Goal: Navigation & Orientation: Find specific page/section

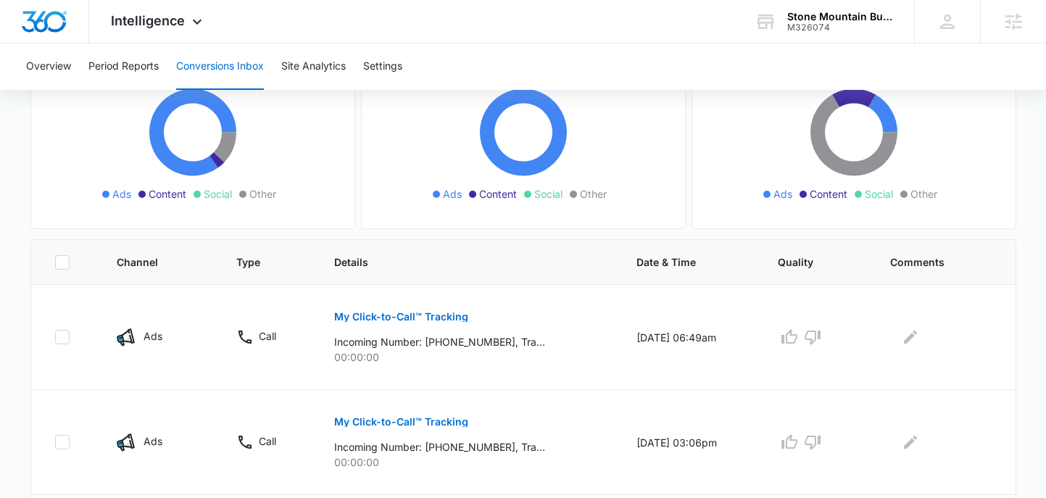
scroll to position [180, 0]
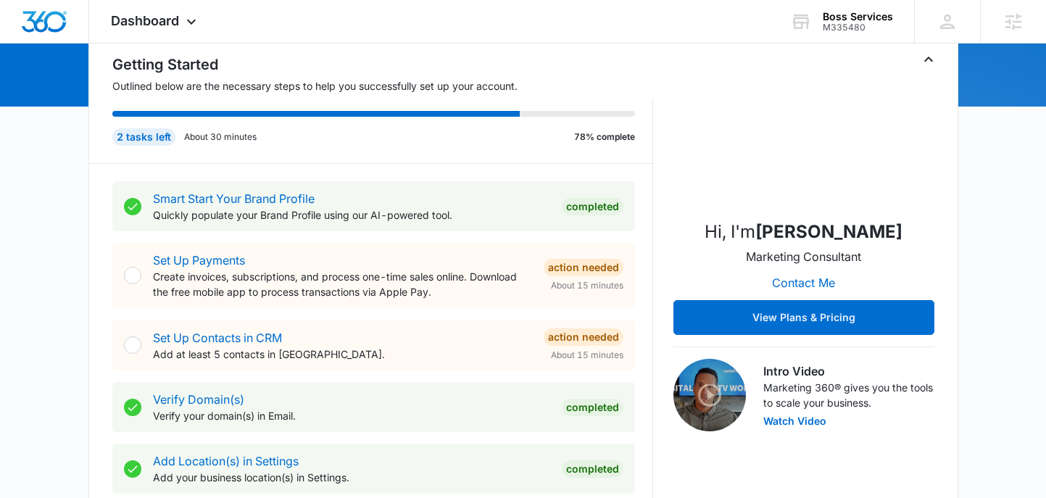
scroll to position [20, 0]
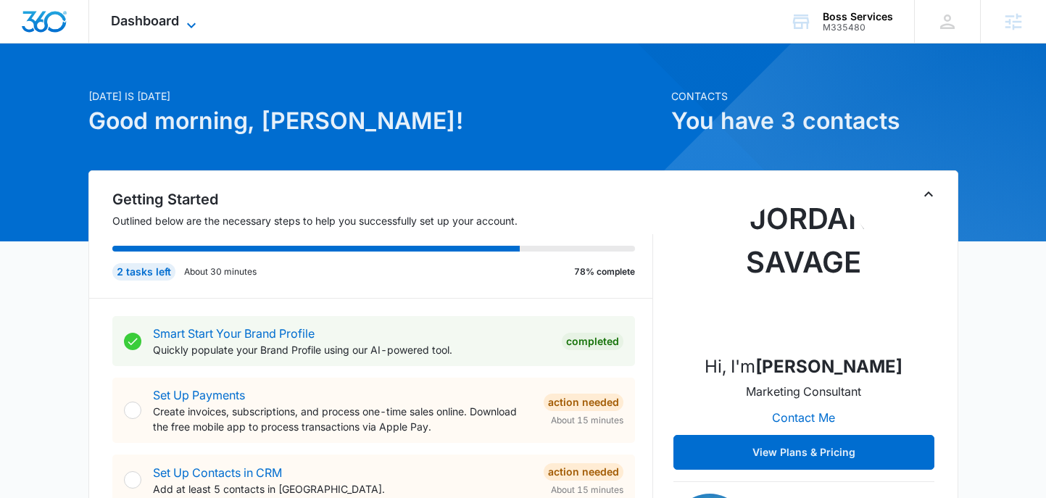
click at [137, 17] on span "Dashboard" at bounding box center [145, 20] width 68 height 15
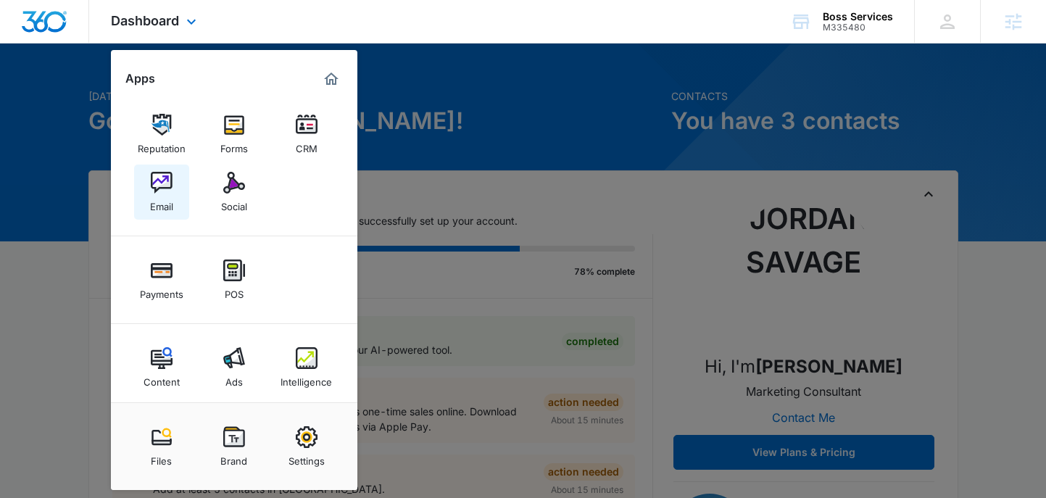
click at [175, 191] on link "Email" at bounding box center [161, 192] width 55 height 55
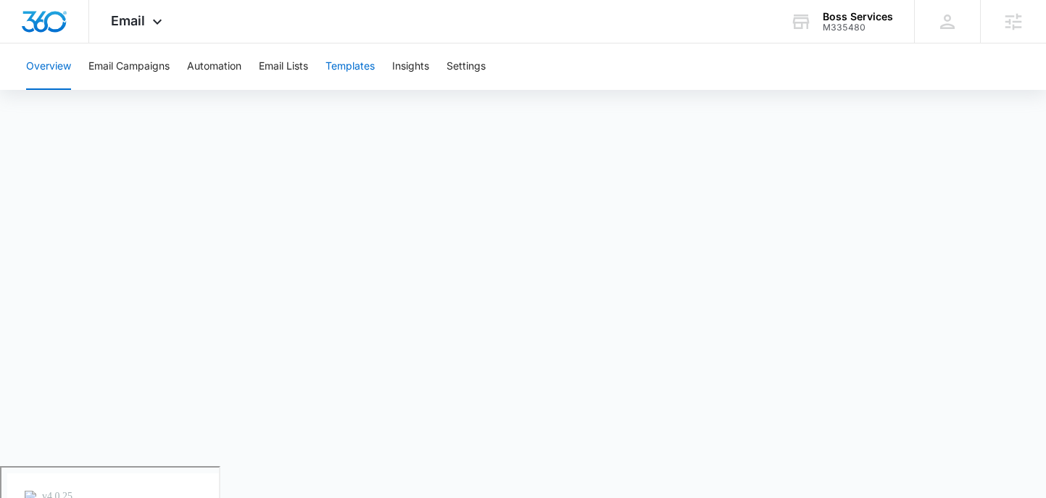
click at [345, 62] on button "Templates" at bounding box center [349, 66] width 49 height 46
click at [151, 60] on button "Email Campaigns" at bounding box center [128, 66] width 81 height 46
click at [112, 72] on button "Email Campaigns" at bounding box center [128, 66] width 81 height 46
click at [152, 60] on button "Email Campaigns" at bounding box center [128, 66] width 81 height 46
click at [123, 27] on span "Email" at bounding box center [128, 20] width 34 height 15
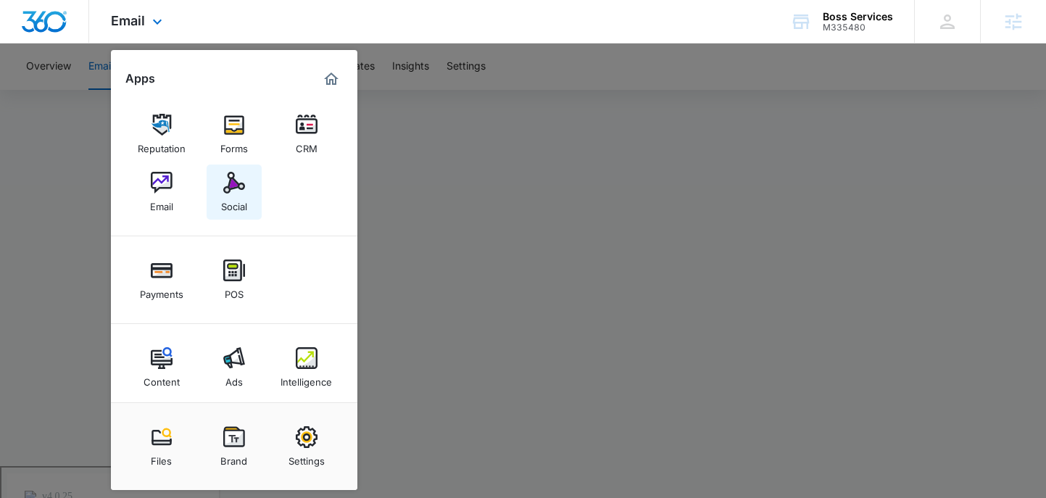
click at [242, 188] on img at bounding box center [234, 183] width 22 height 22
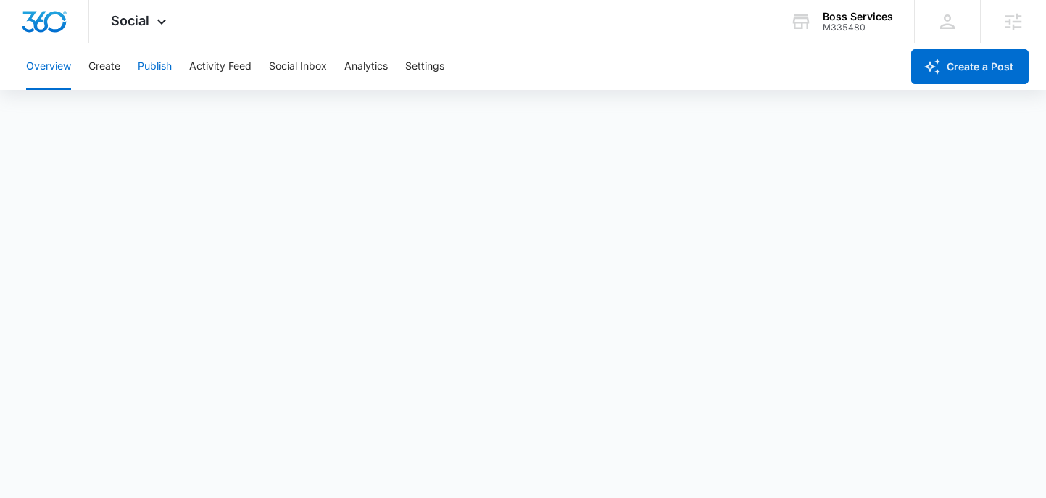
click at [143, 60] on button "Publish" at bounding box center [155, 66] width 34 height 46
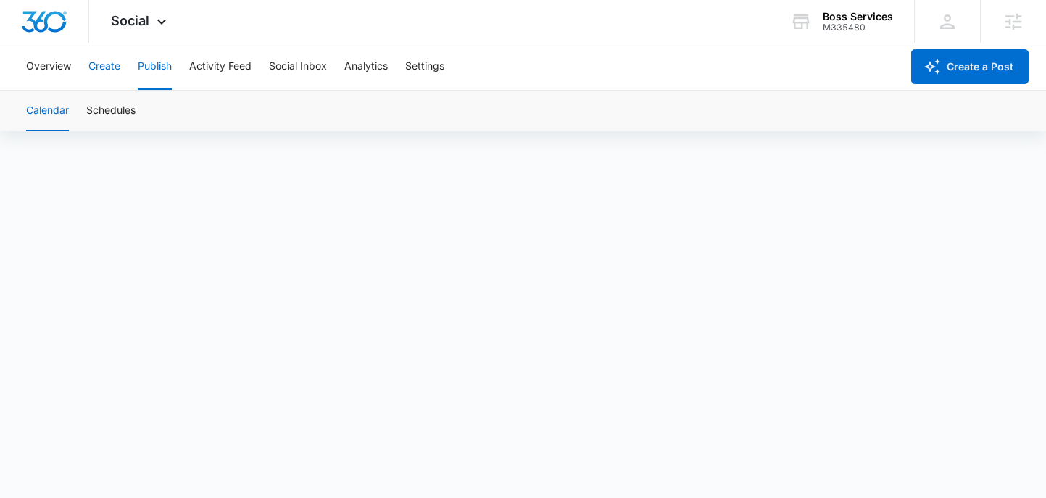
click at [107, 60] on button "Create" at bounding box center [104, 66] width 32 height 46
click at [122, 110] on button "Approvals" at bounding box center [141, 111] width 49 height 41
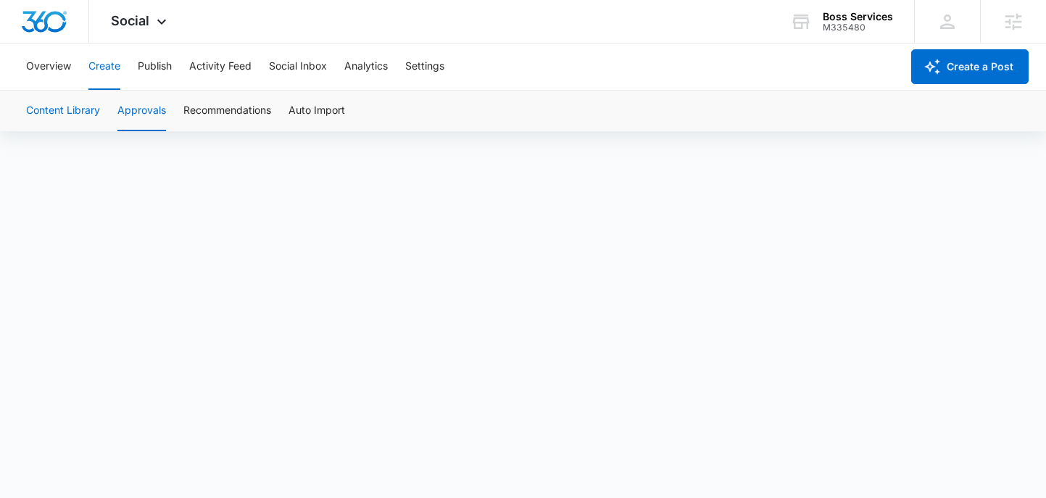
click at [80, 115] on button "Content Library" at bounding box center [63, 111] width 74 height 41
click at [142, 75] on button "Publish" at bounding box center [155, 66] width 34 height 46
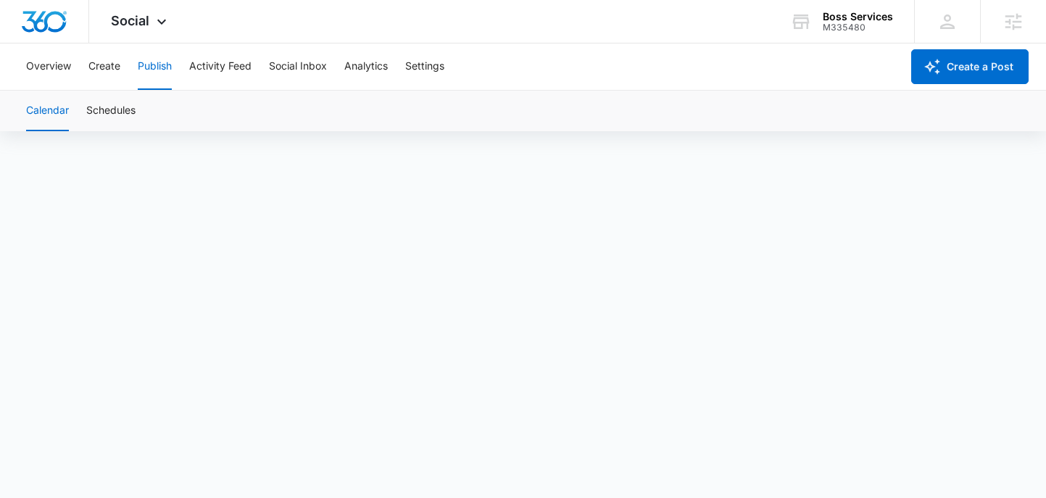
scroll to position [10, 0]
click at [106, 78] on button "Create" at bounding box center [104, 66] width 32 height 46
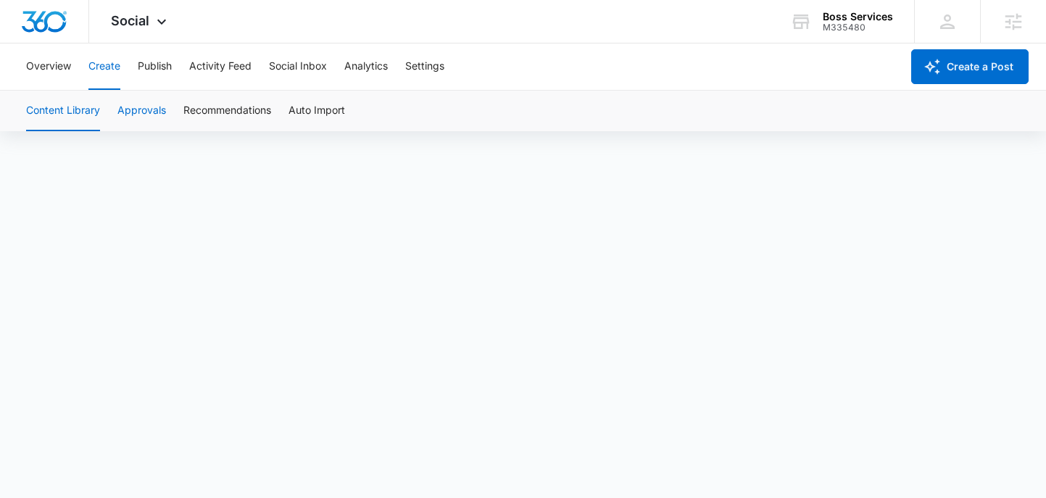
click at [143, 113] on button "Approvals" at bounding box center [141, 111] width 49 height 41
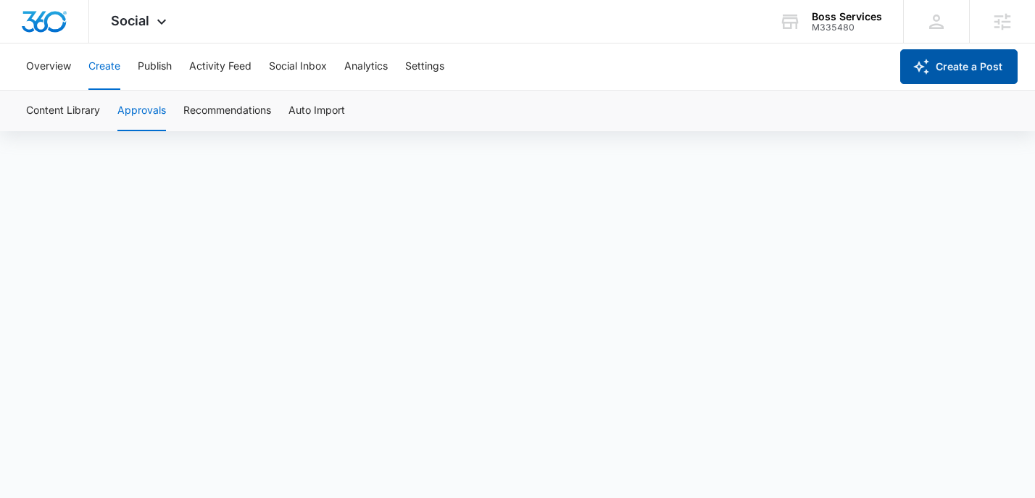
click at [946, 71] on button "Create a Post" at bounding box center [958, 66] width 117 height 35
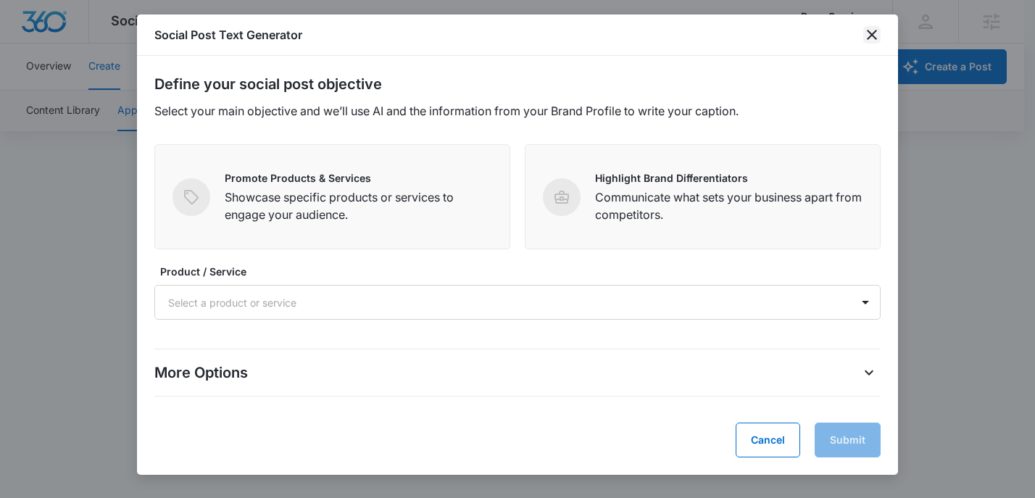
click at [869, 36] on icon "close" at bounding box center [872, 35] width 10 height 10
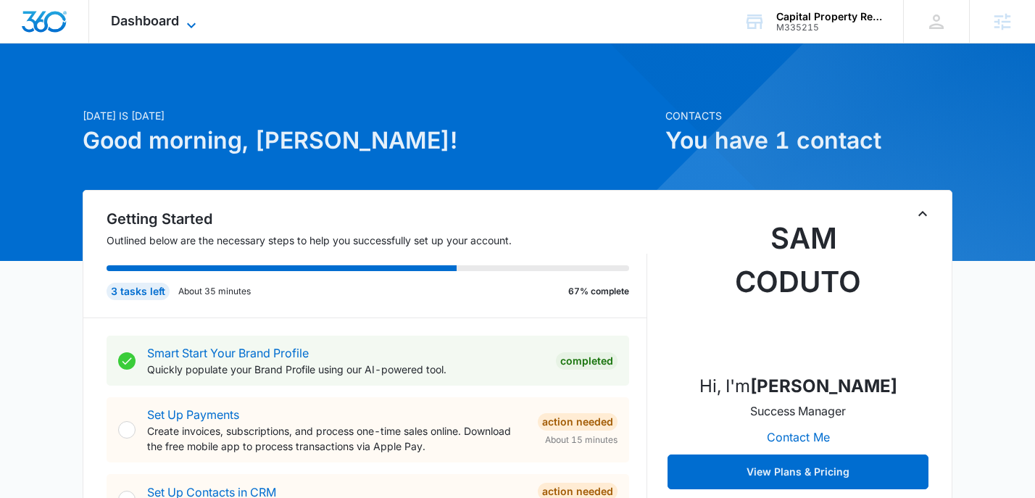
click at [163, 13] on span "Dashboard" at bounding box center [145, 20] width 68 height 15
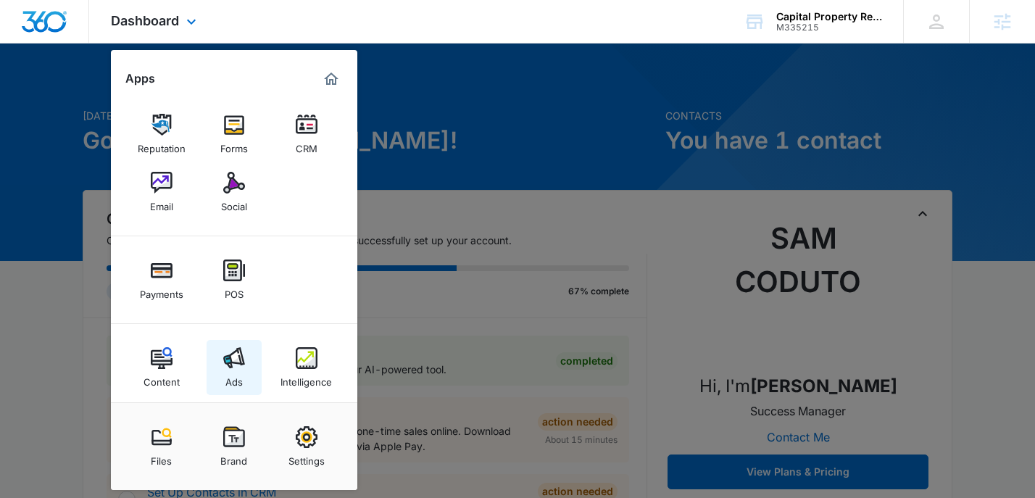
click at [231, 353] on img at bounding box center [234, 358] width 22 height 22
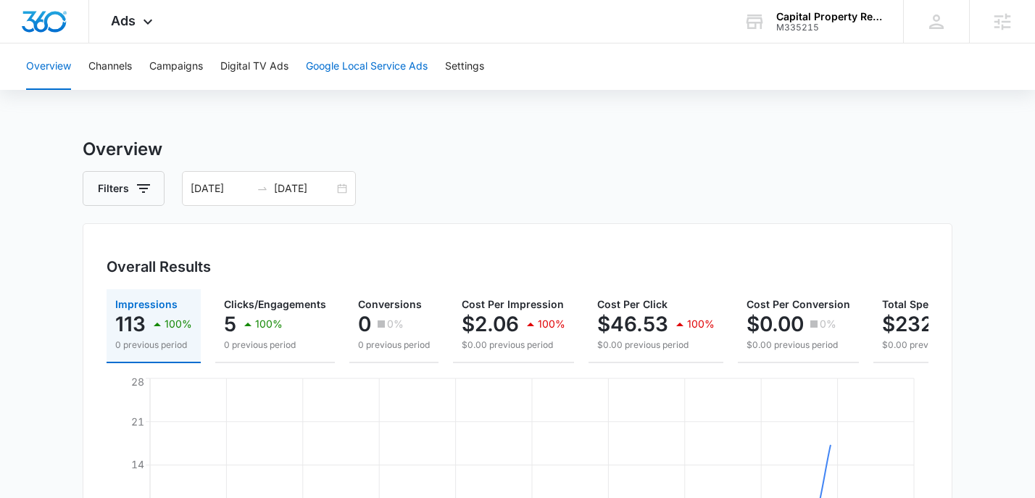
click at [348, 49] on button "Google Local Service Ads" at bounding box center [367, 66] width 122 height 46
